Goal: Information Seeking & Learning: Understand process/instructions

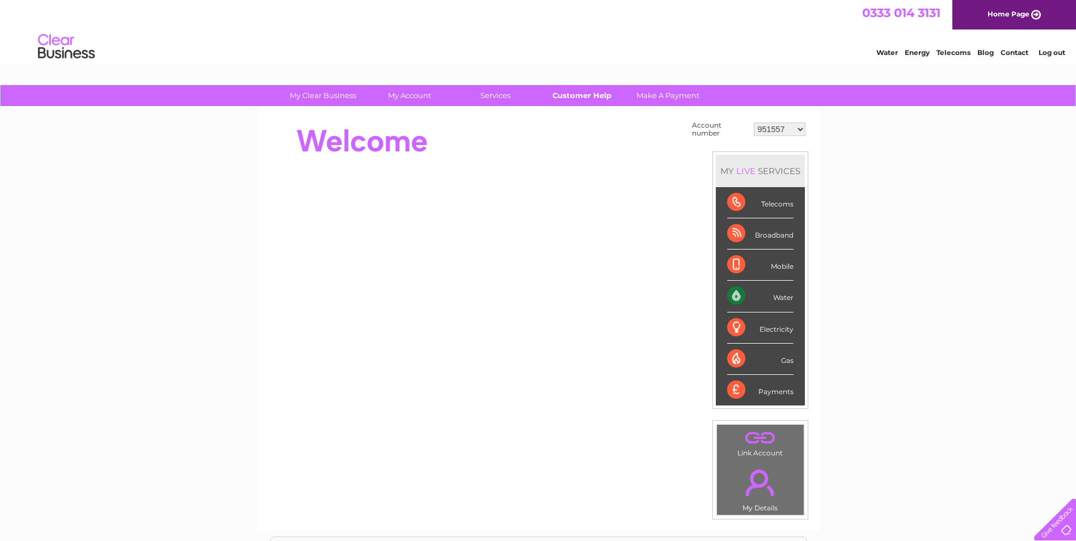
click at [590, 92] on link "Customer Help" at bounding box center [582, 95] width 94 height 21
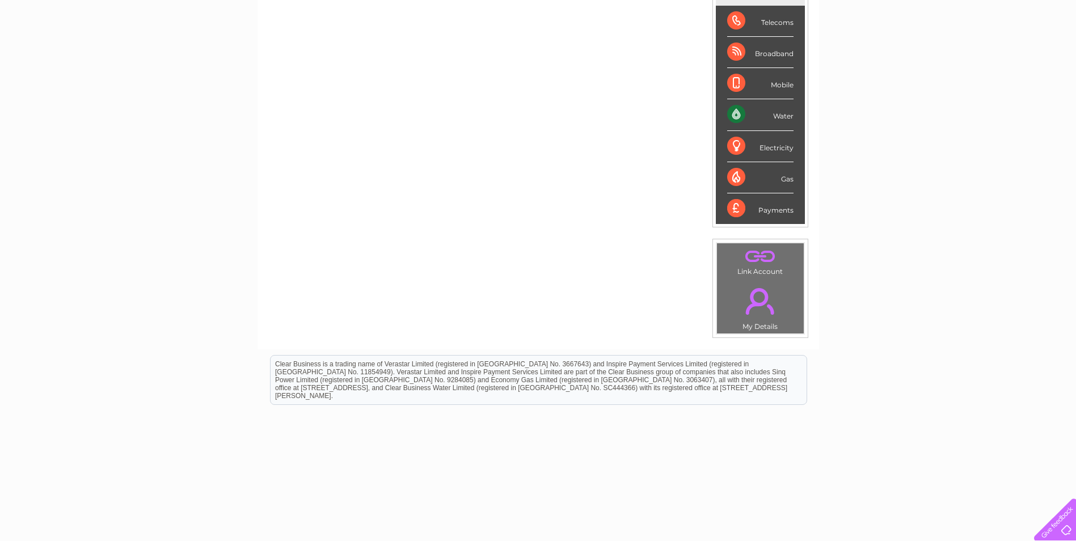
scroll to position [192, 0]
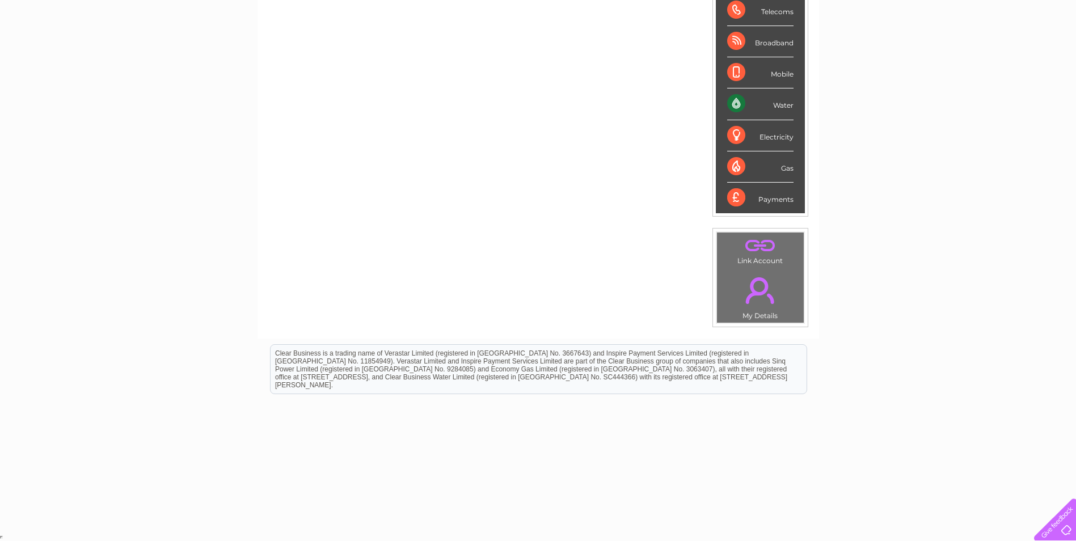
click at [735, 103] on div "Water" at bounding box center [760, 104] width 66 height 31
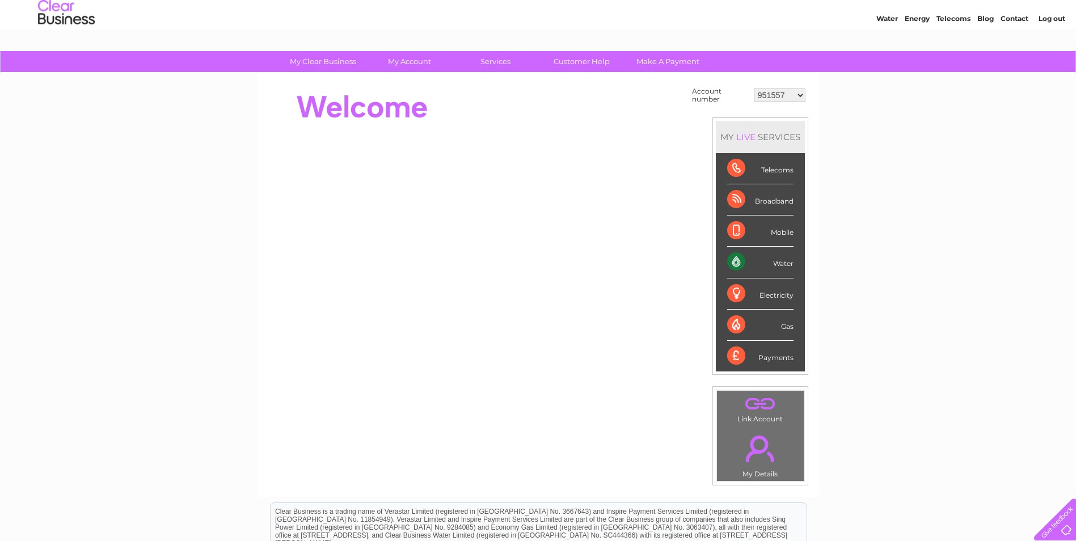
scroll to position [0, 0]
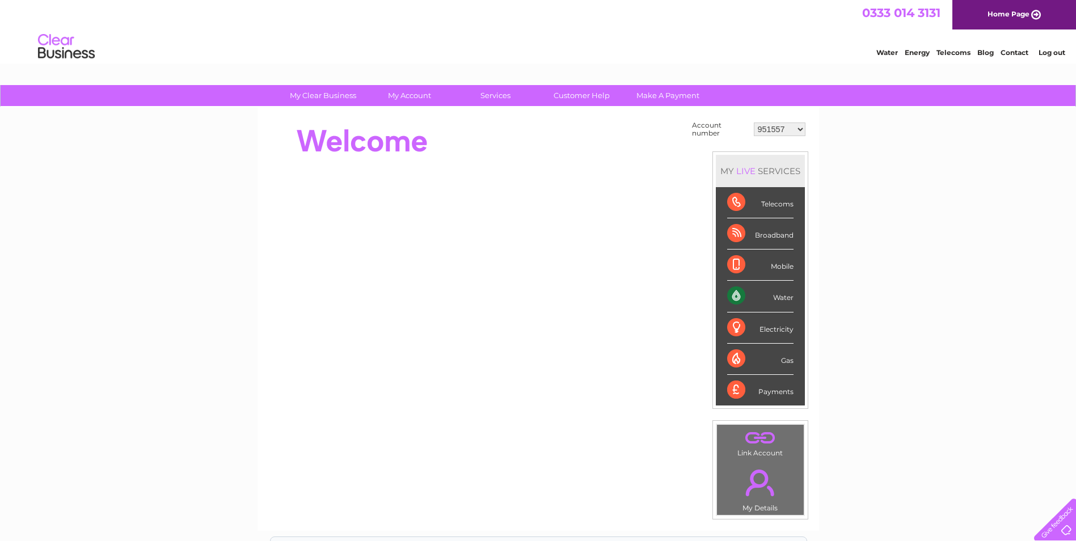
click at [736, 294] on div "Water" at bounding box center [760, 296] width 66 height 31
click at [787, 298] on div "Water" at bounding box center [760, 296] width 66 height 31
click at [583, 95] on link "Customer Help" at bounding box center [582, 95] width 94 height 21
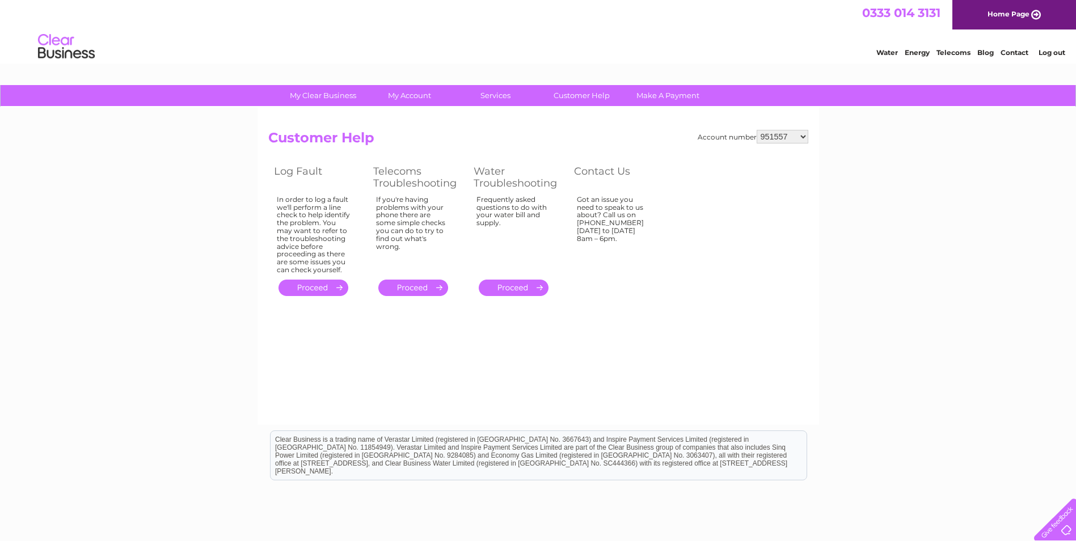
click at [518, 289] on link "." at bounding box center [514, 288] width 70 height 16
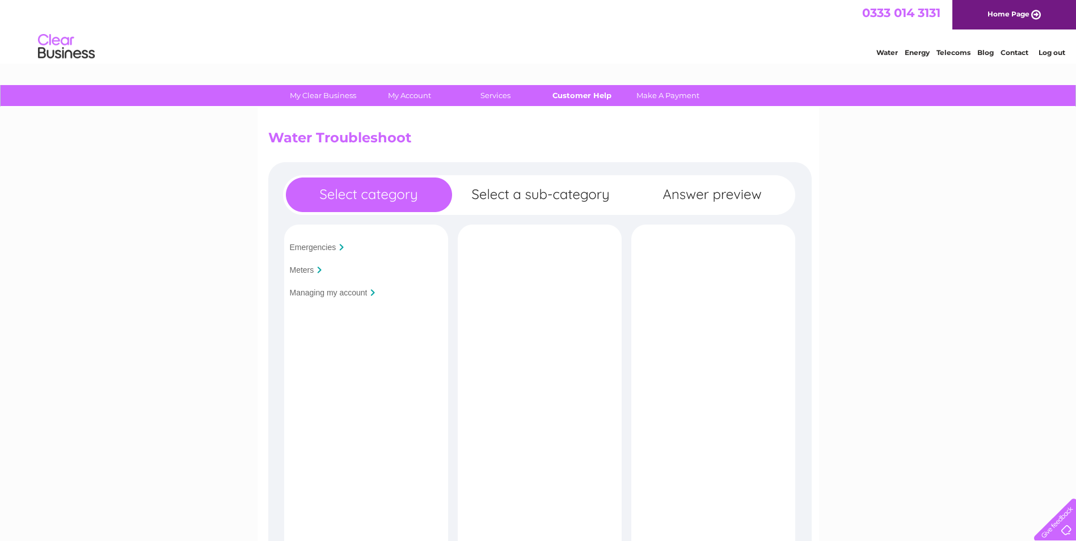
click at [587, 94] on link "Customer Help" at bounding box center [582, 95] width 94 height 21
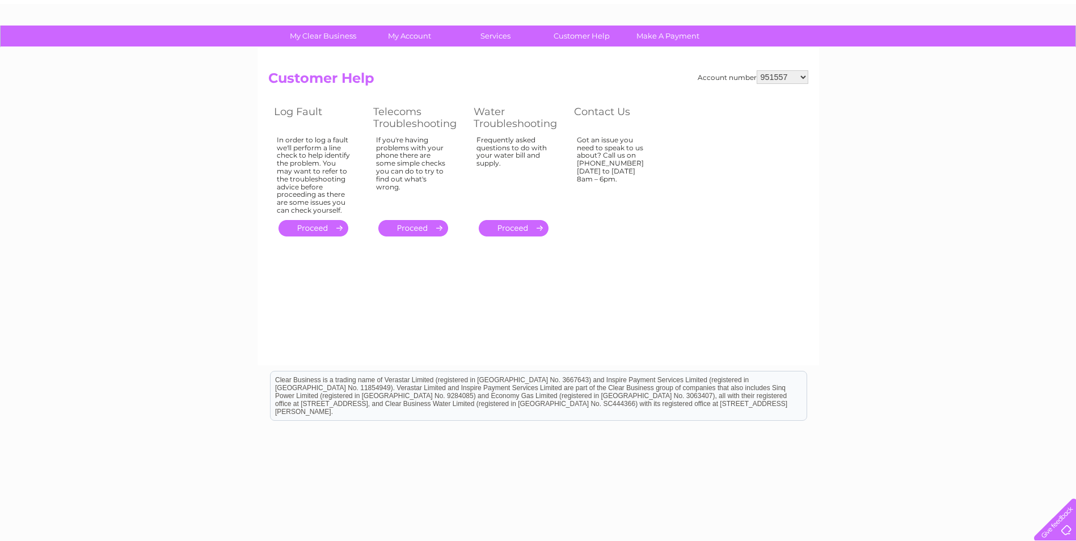
scroll to position [86, 0]
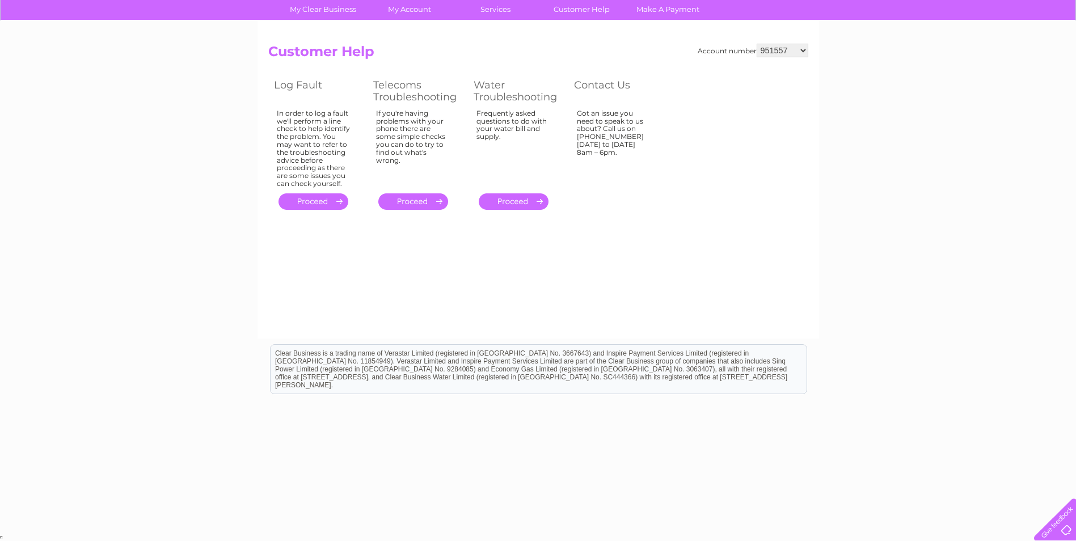
click at [1061, 528] on div at bounding box center [1053, 517] width 47 height 47
click at [319, 202] on link "." at bounding box center [314, 201] width 70 height 16
